Goal: Find specific page/section: Find specific page/section

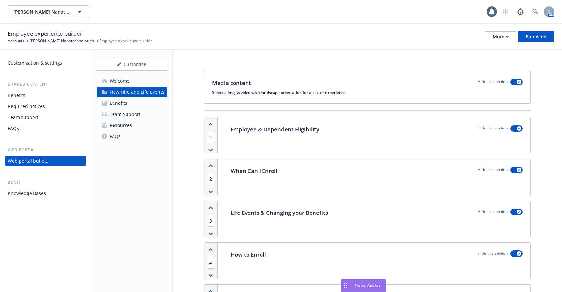
scroll to position [401, 0]
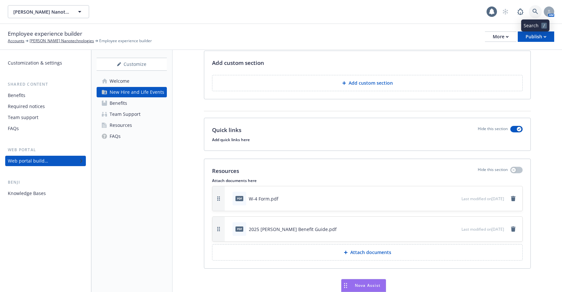
click at [539, 10] on link at bounding box center [534, 11] width 13 height 13
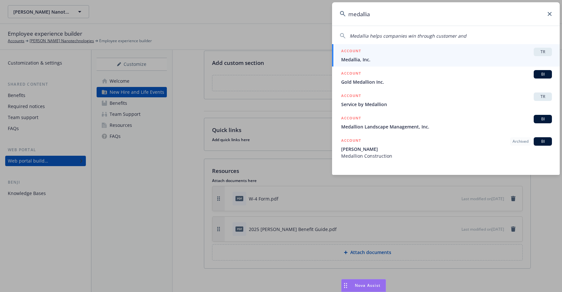
type input "medallia"
click at [357, 53] on h5 "ACCOUNT" at bounding box center [351, 52] width 20 height 8
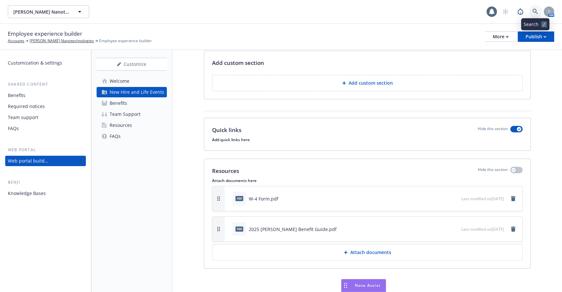
click at [534, 14] on icon at bounding box center [535, 12] width 6 height 6
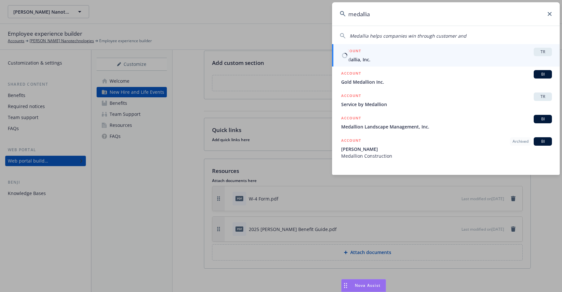
type input "medallia"
click at [407, 56] on div "ACCOUNT TR" at bounding box center [446, 52] width 211 height 8
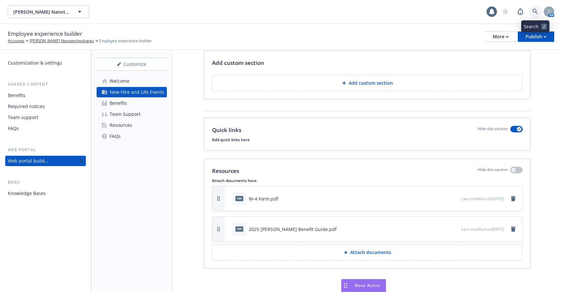
click at [534, 12] on icon at bounding box center [535, 12] width 6 height 6
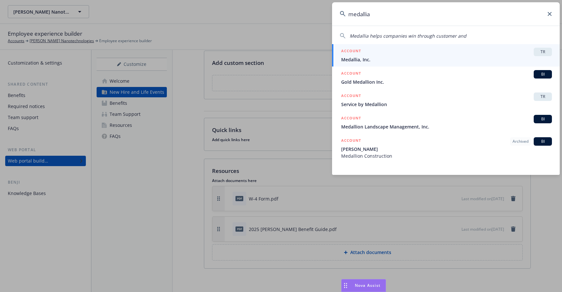
type input "medallia"
click at [438, 56] on span "Medallia, Inc." at bounding box center [446, 59] width 211 height 7
